Goal: Information Seeking & Learning: Stay updated

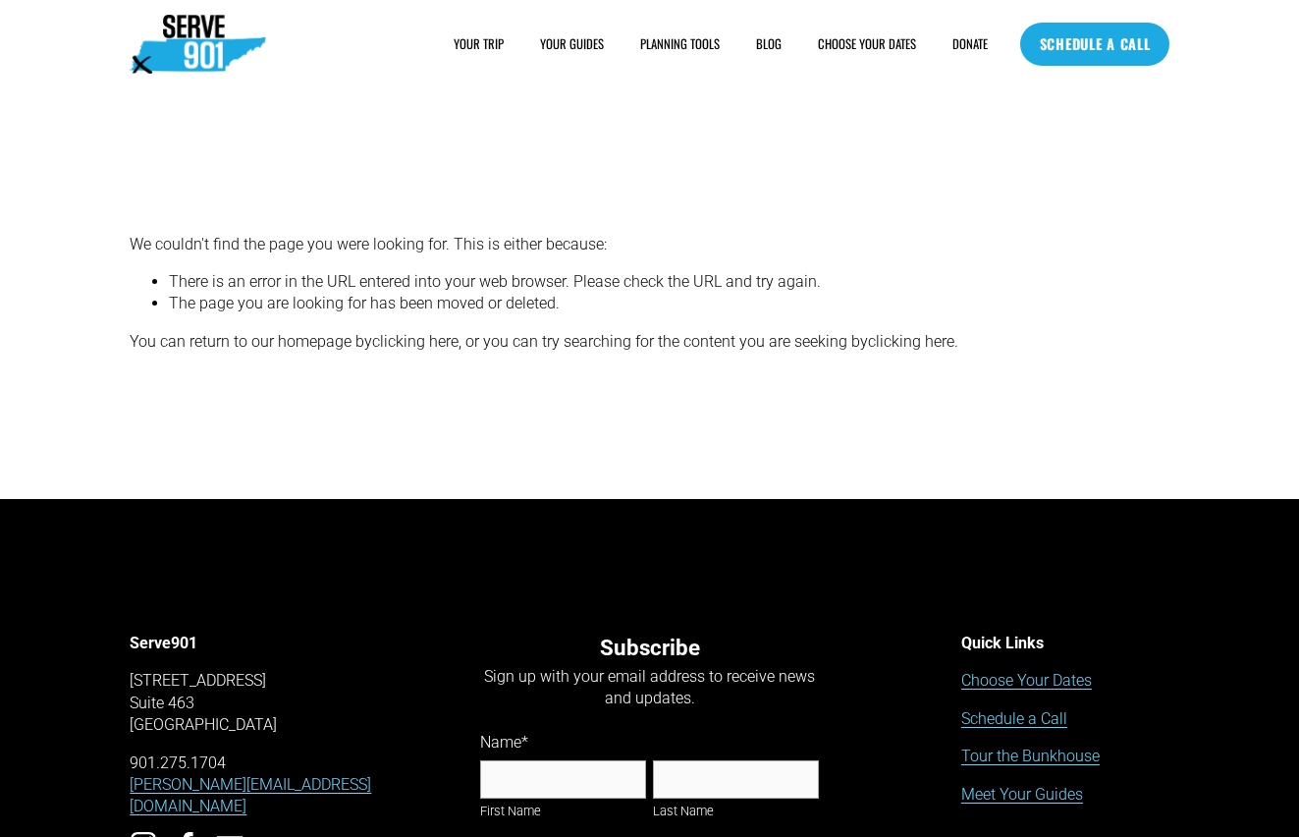
click at [771, 36] on link "BLOG" at bounding box center [769, 43] width 26 height 21
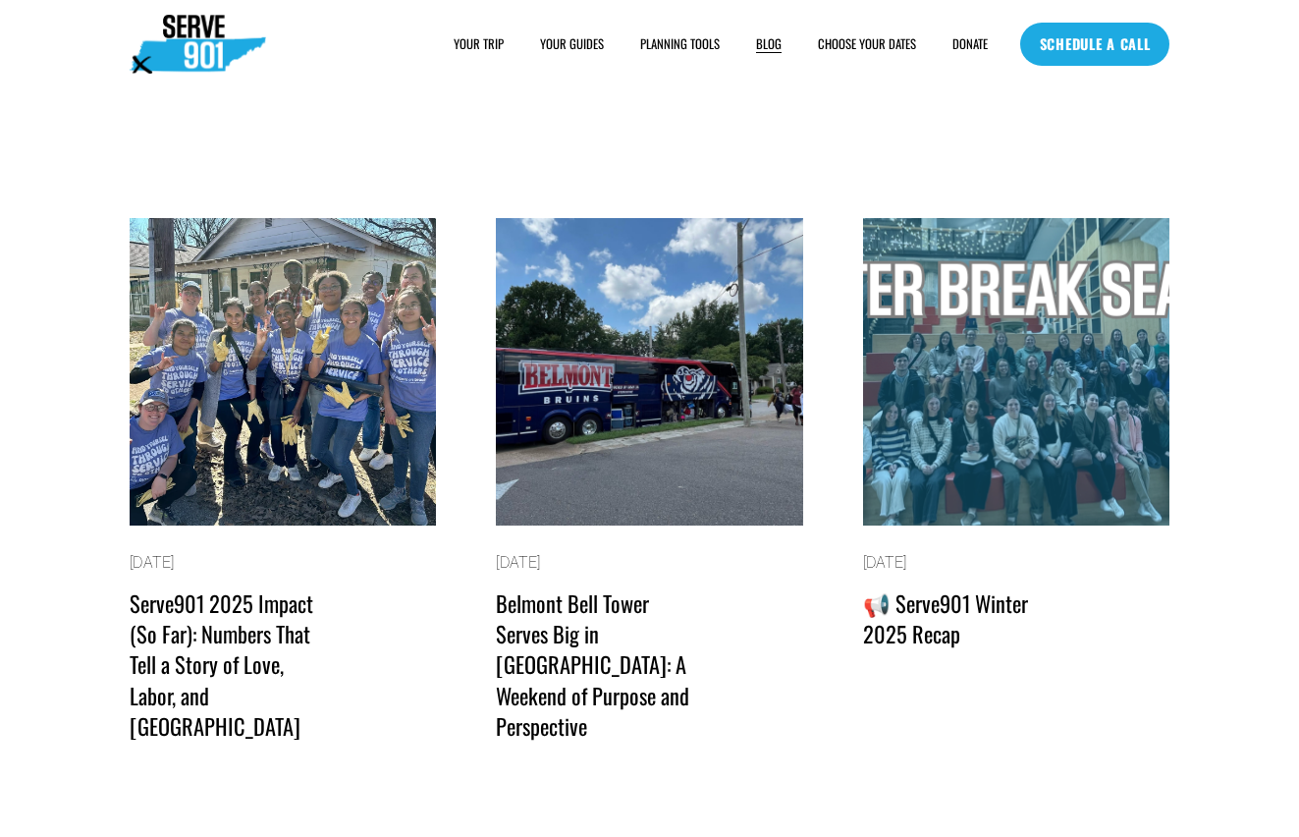
click at [241, 619] on link "Serve901 2025 Impact (So Far): Numbers That Tell a Story of Love, Labor, and [G…" at bounding box center [222, 663] width 184 height 155
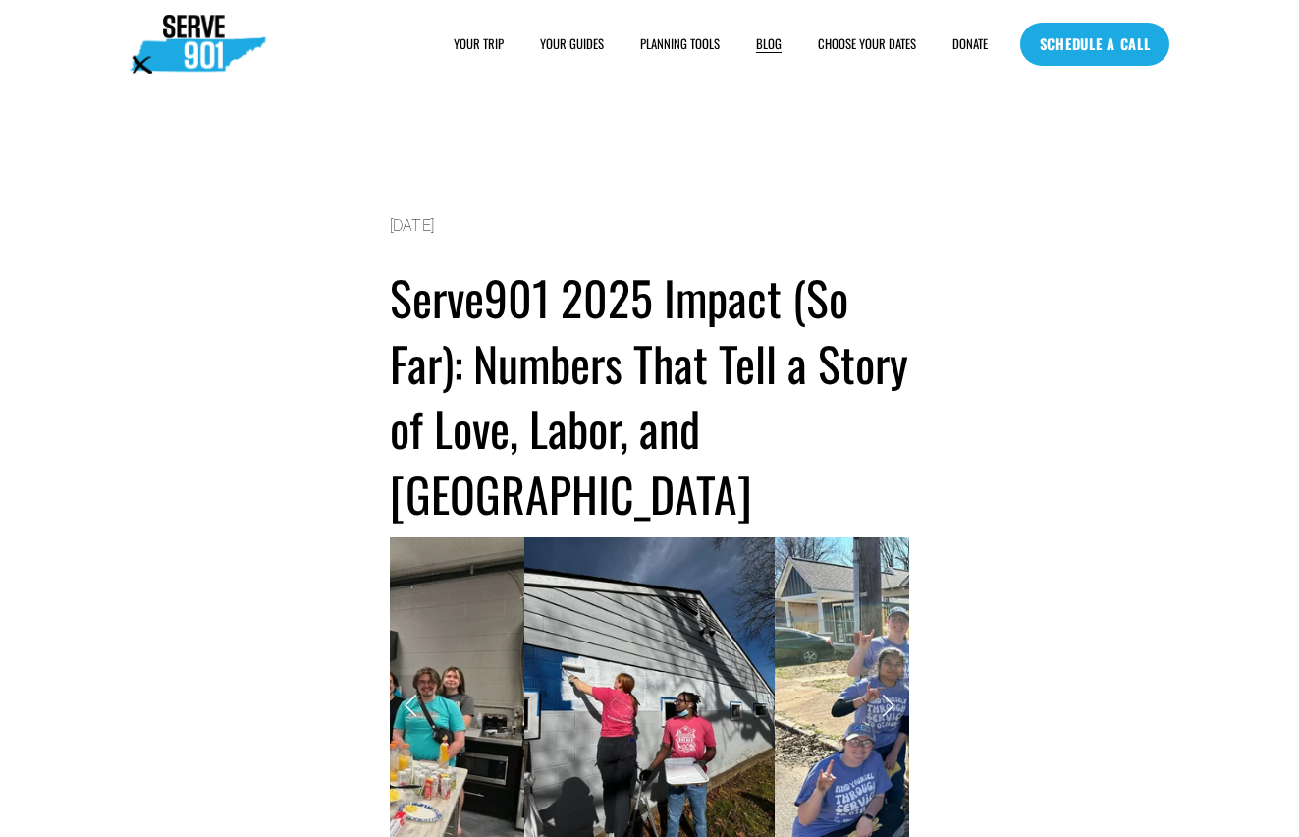
click at [759, 44] on link "BLOG" at bounding box center [769, 43] width 26 height 21
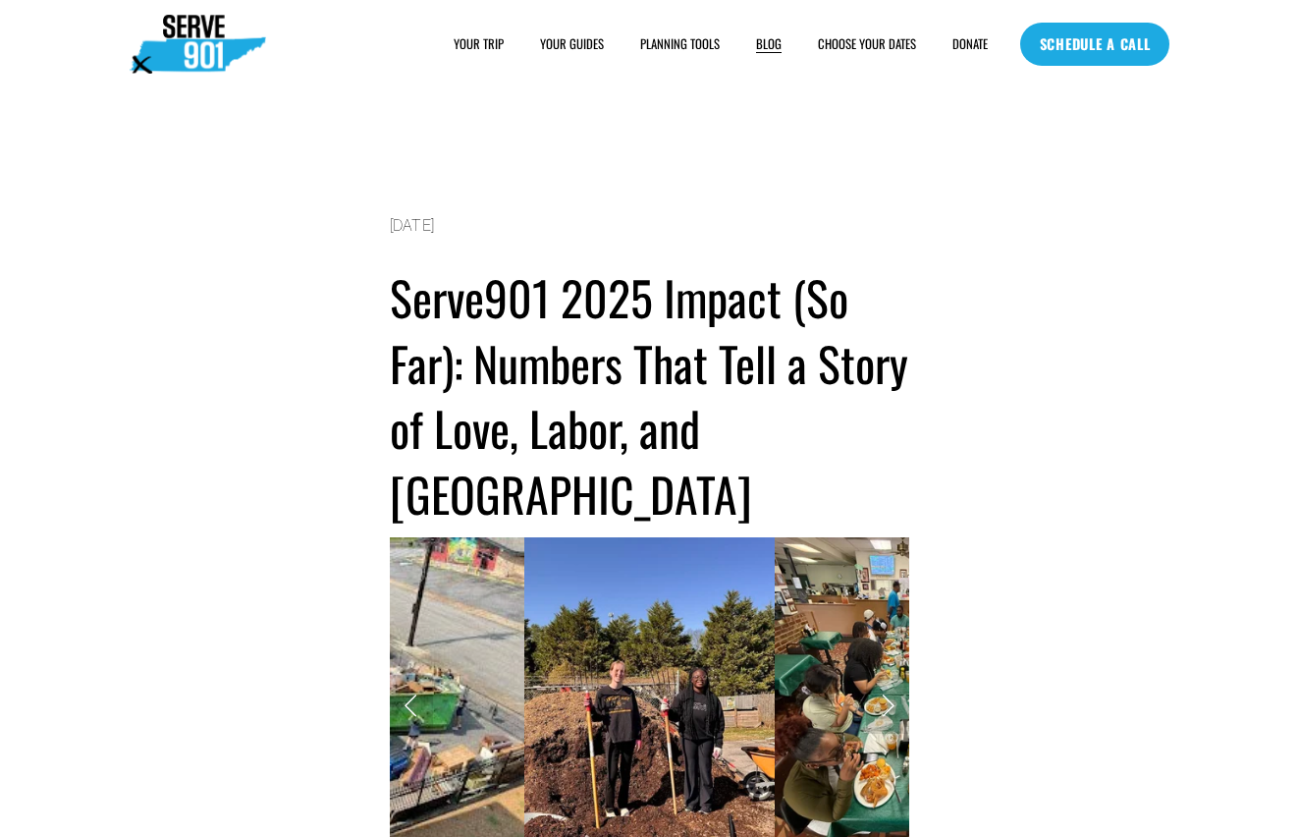
click at [760, 45] on link "BLOG" at bounding box center [769, 43] width 26 height 21
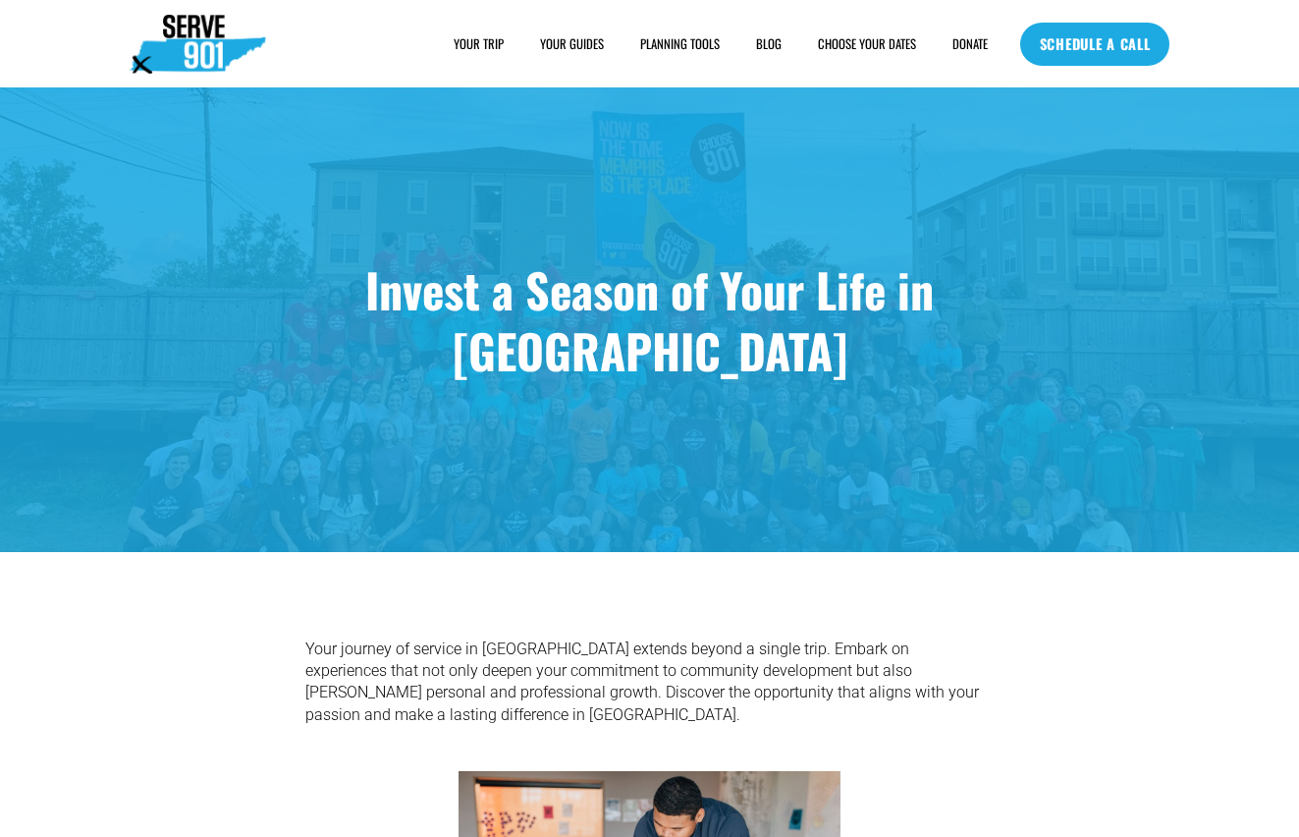
click at [759, 43] on link "BLOG" at bounding box center [769, 43] width 26 height 21
